Goal: Task Accomplishment & Management: Use online tool/utility

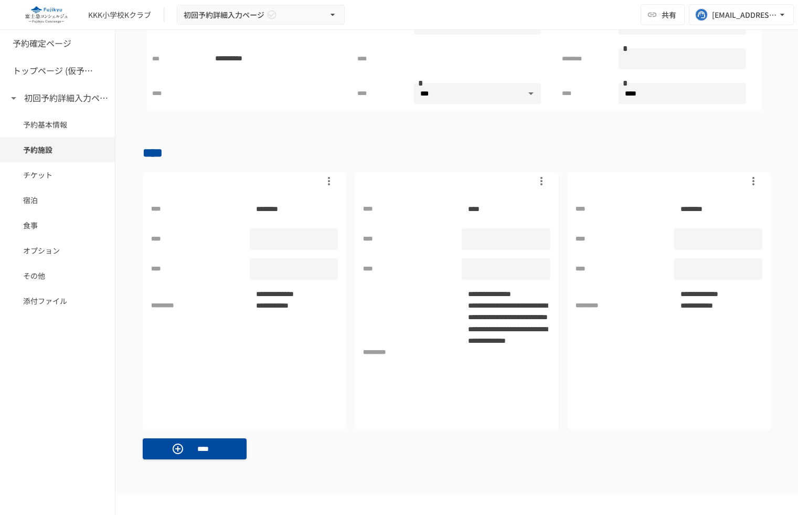
scroll to position [572, 0]
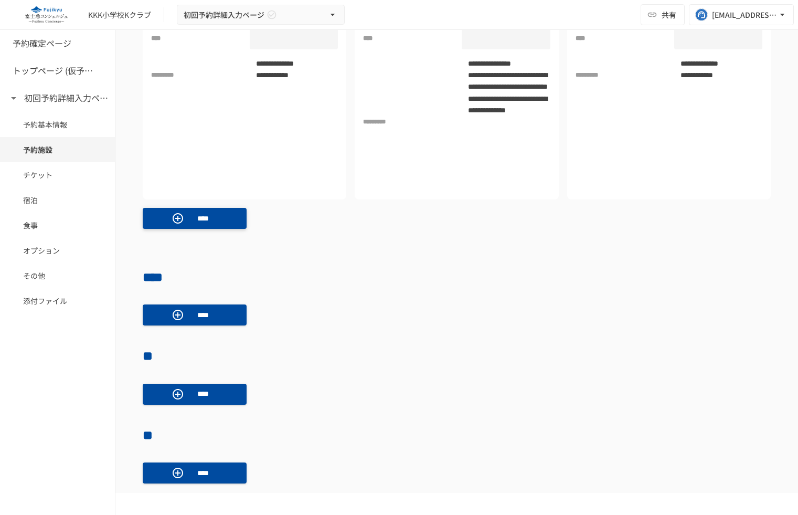
click at [212, 215] on p "****" at bounding box center [202, 219] width 29 height 12
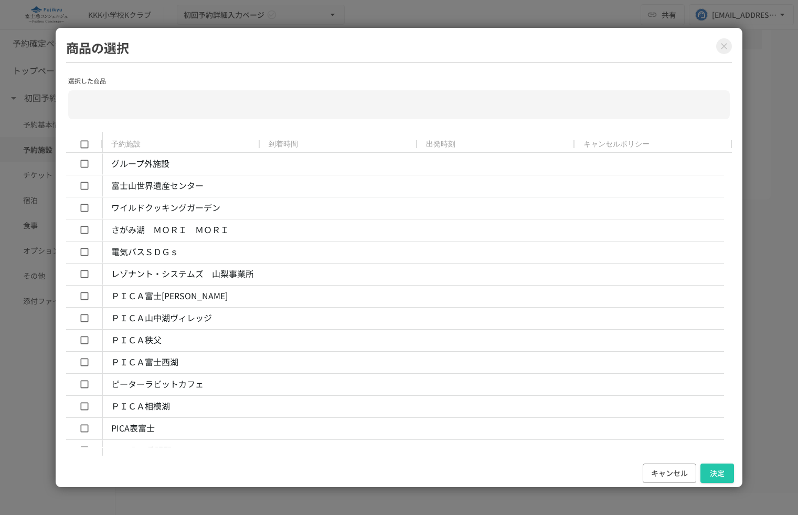
scroll to position [0, 8]
click at [657, 473] on button "キャンセル" at bounding box center [670, 472] width 54 height 19
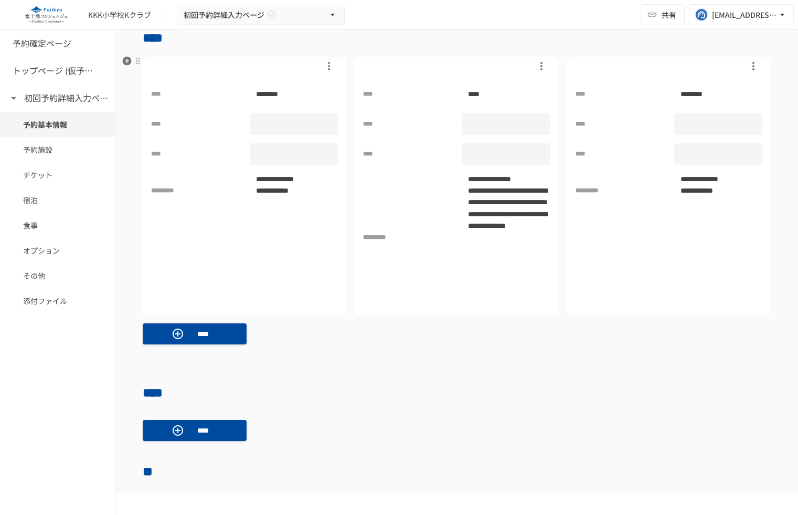
scroll to position [347, 0]
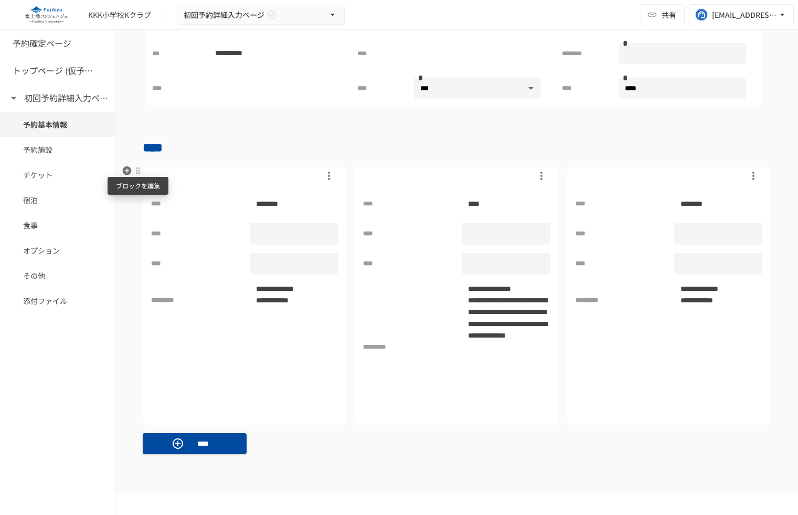
click at [136, 168] on div at bounding box center [138, 170] width 8 height 8
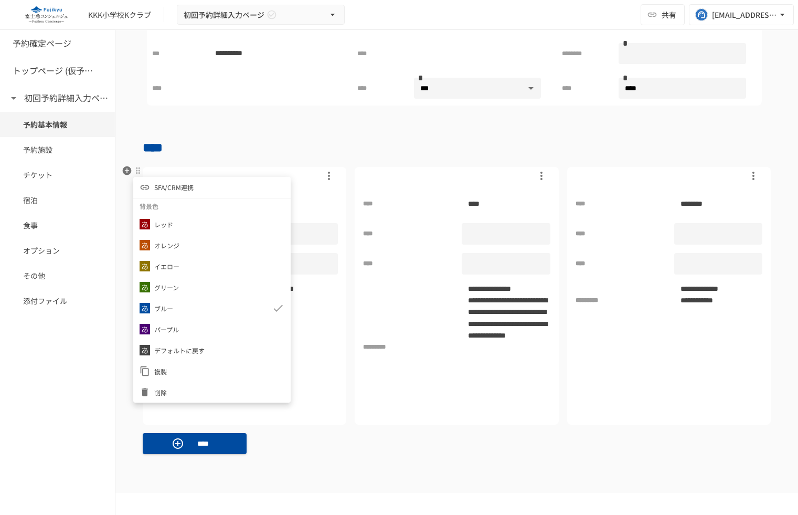
click at [204, 184] on li "SFA/CRM連携" at bounding box center [211, 187] width 157 height 21
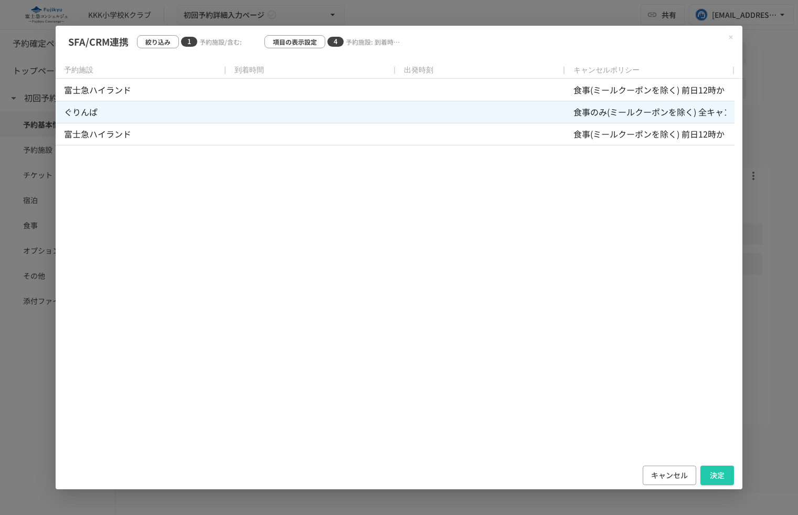
scroll to position [1, 0]
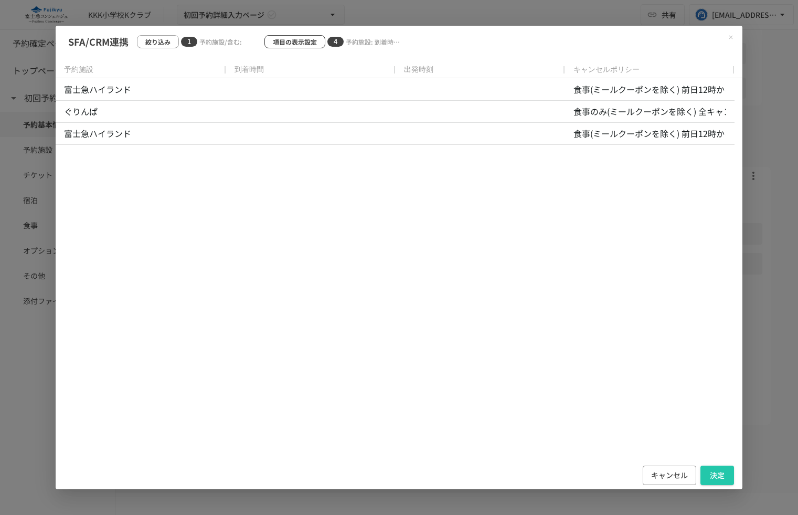
click at [303, 42] on p "項目の表示設定" at bounding box center [295, 42] width 44 height 10
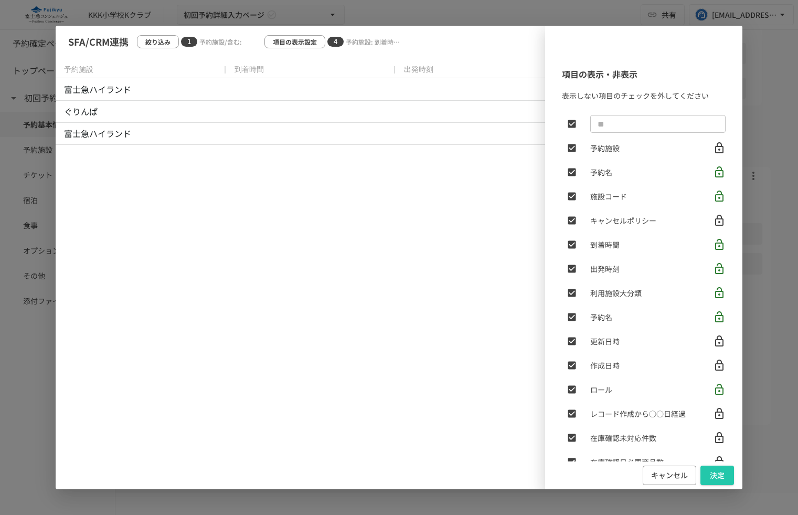
click at [729, 481] on button "決定" at bounding box center [718, 475] width 34 height 19
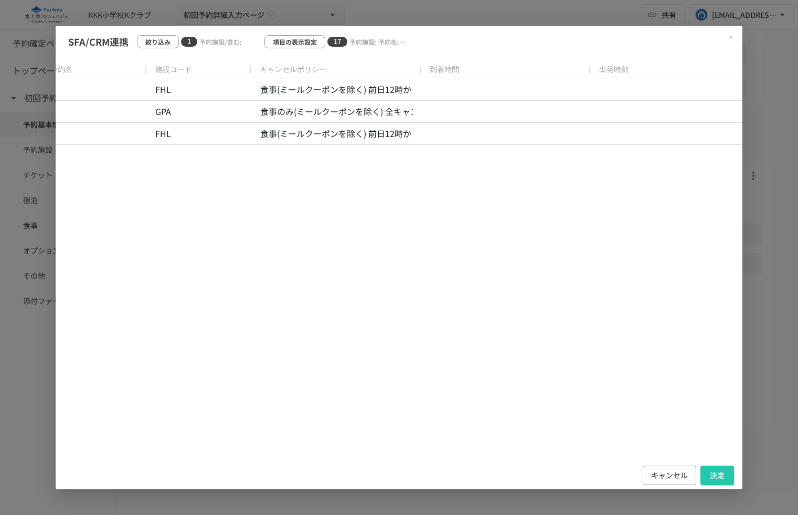
scroll to position [0, 0]
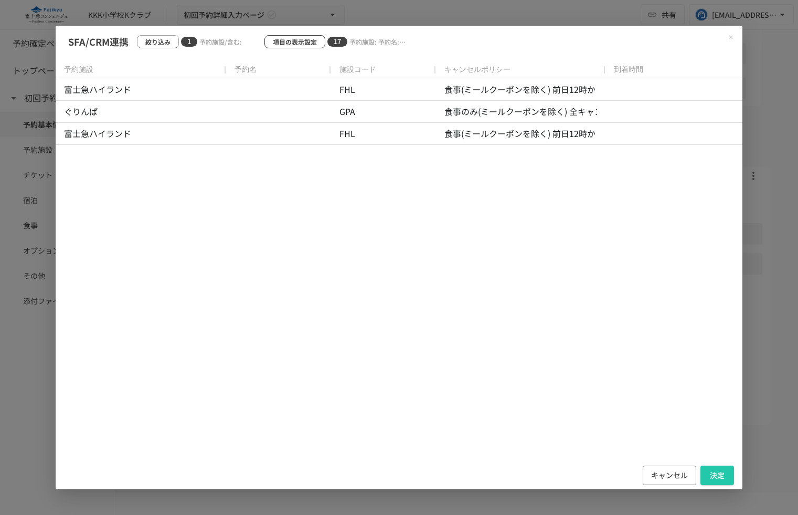
click at [288, 44] on p "項目の表示設定" at bounding box center [295, 42] width 44 height 10
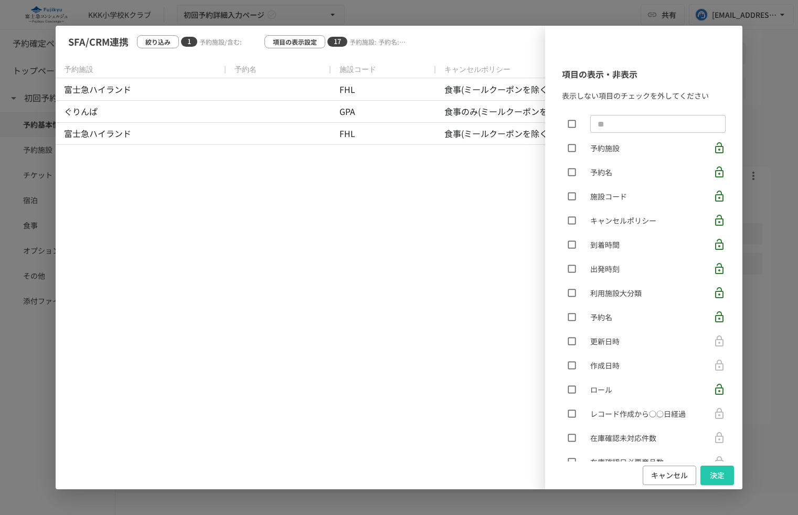
click at [670, 470] on button "キャンセル" at bounding box center [670, 475] width 54 height 19
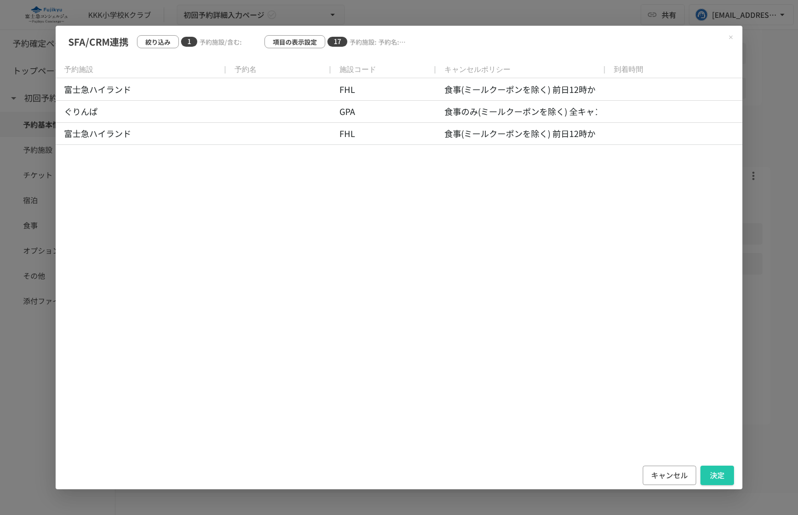
drag, startPoint x: 674, startPoint y: 478, endPoint x: 664, endPoint y: 476, distance: 10.2
click at [674, 478] on button "キャンセル" at bounding box center [670, 475] width 54 height 19
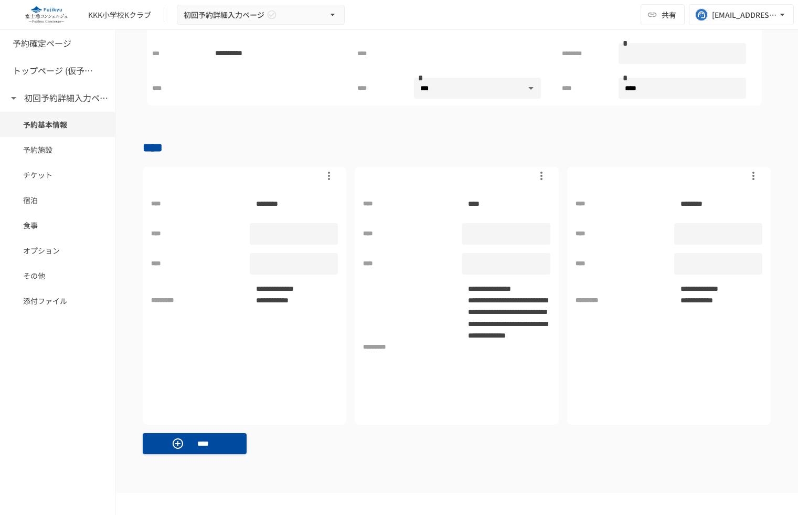
click at [139, 163] on div "**********" at bounding box center [456, 391] width 683 height 1367
click at [138, 169] on div at bounding box center [138, 170] width 8 height 8
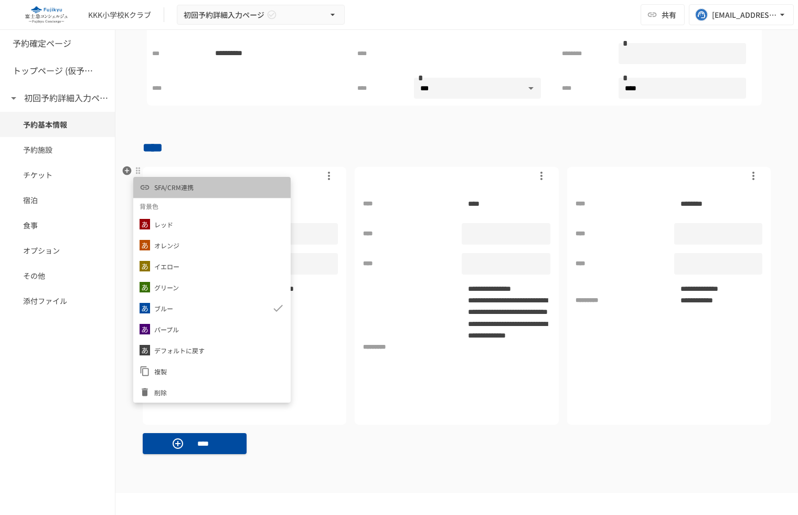
click at [215, 181] on li "SFA/CRM連携" at bounding box center [211, 187] width 157 height 21
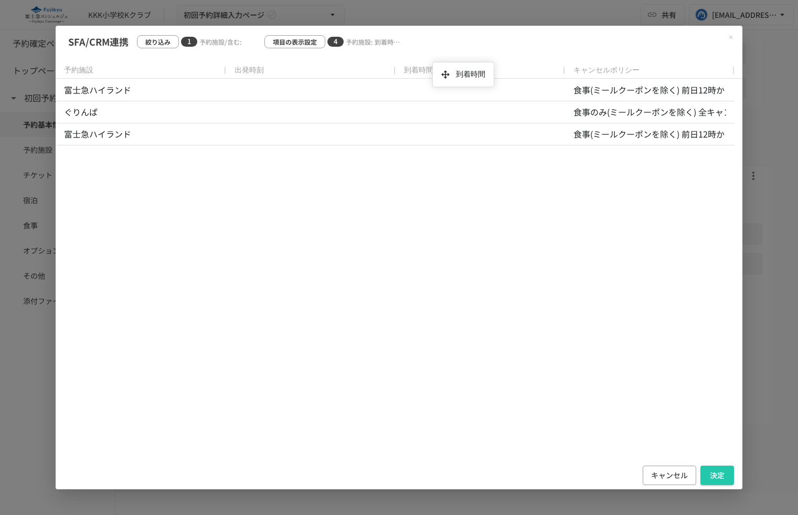
drag, startPoint x: 264, startPoint y: 66, endPoint x: 436, endPoint y: 78, distance: 172.1
drag, startPoint x: 437, startPoint y: 70, endPoint x: 296, endPoint y: 89, distance: 142.0
drag, startPoint x: 670, startPoint y: 467, endPoint x: 599, endPoint y: 431, distance: 79.6
click at [669, 467] on button "キャンセル" at bounding box center [670, 475] width 54 height 19
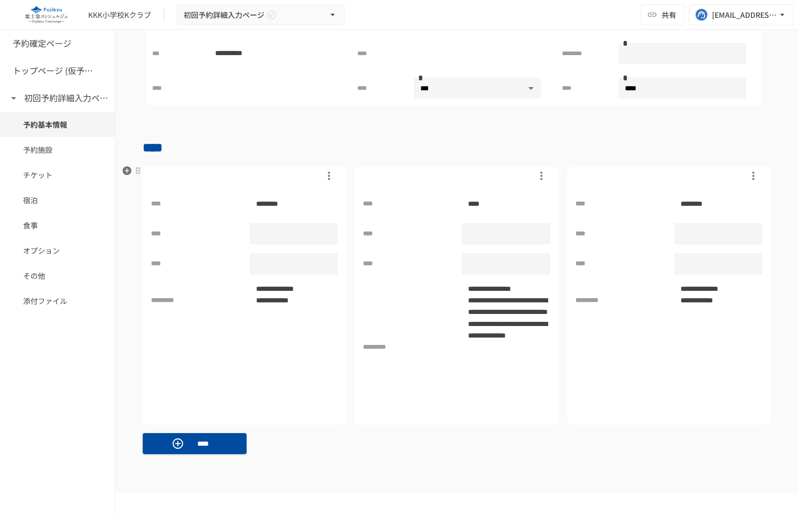
click at [387, 423] on div "**********" at bounding box center [457, 315] width 628 height 296
